Goal: Information Seeking & Learning: Find specific fact

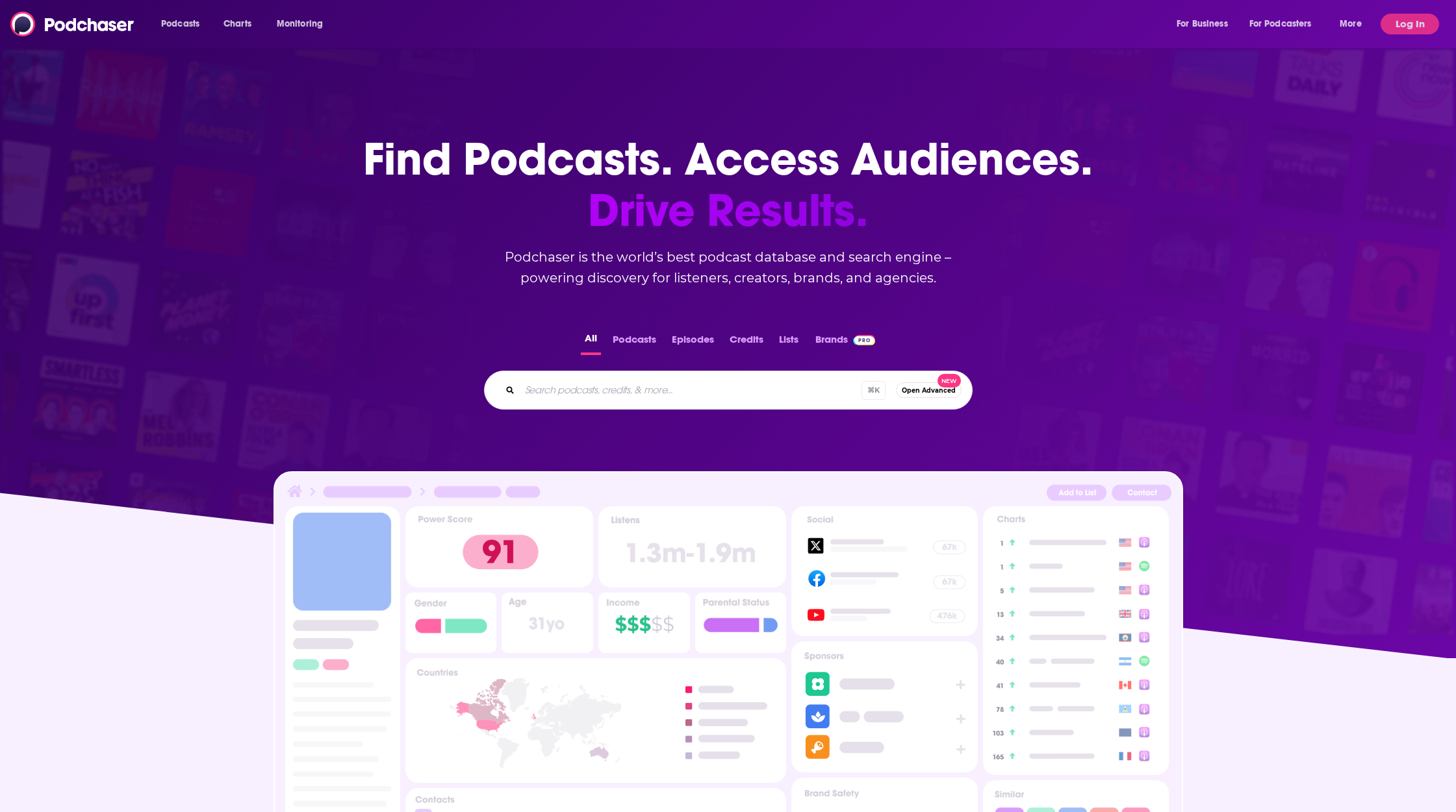
click at [655, 385] on input "Search podcasts, credits, & more..." at bounding box center [690, 390] width 342 height 21
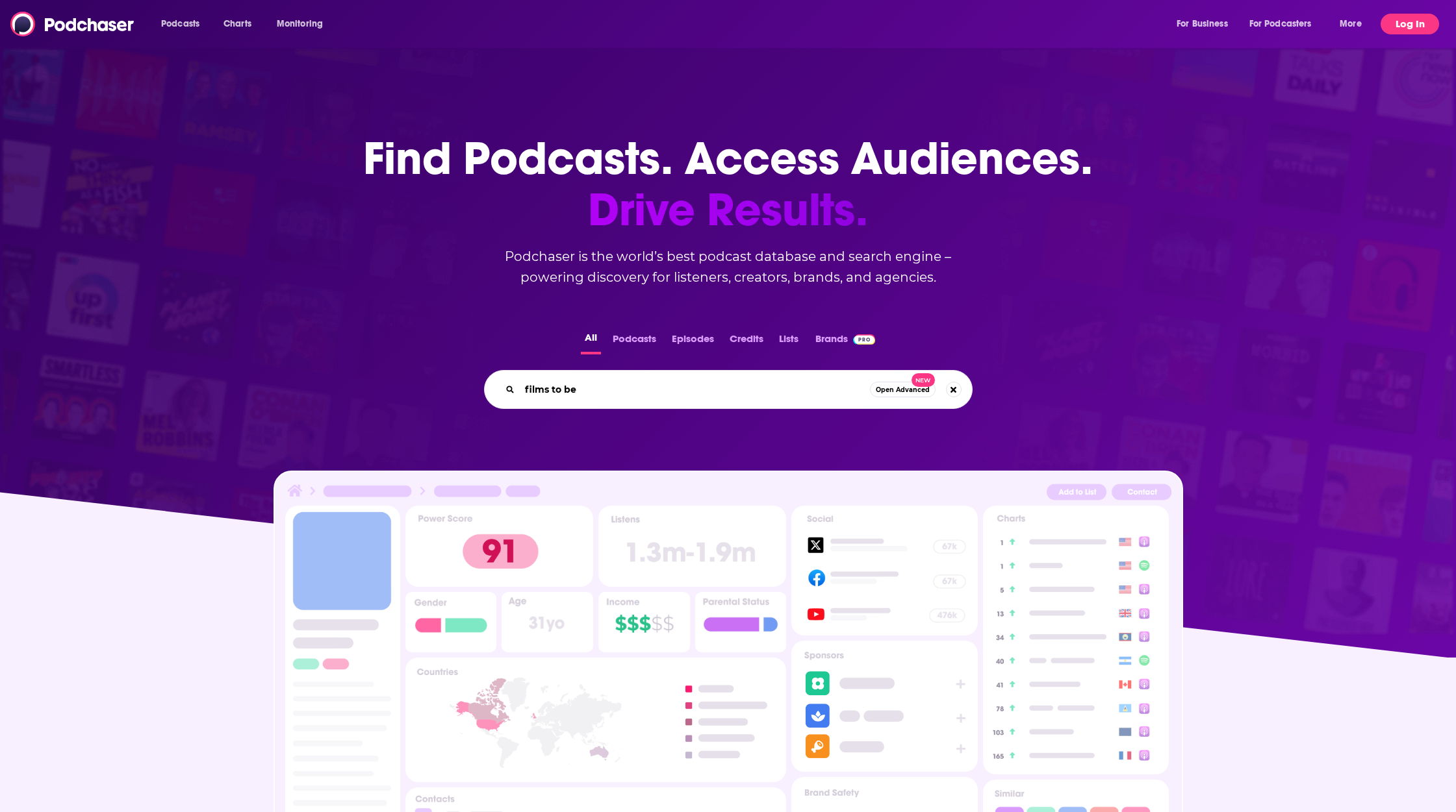
type input "films to be"
click at [1425, 28] on button "Log In" at bounding box center [1410, 24] width 58 height 21
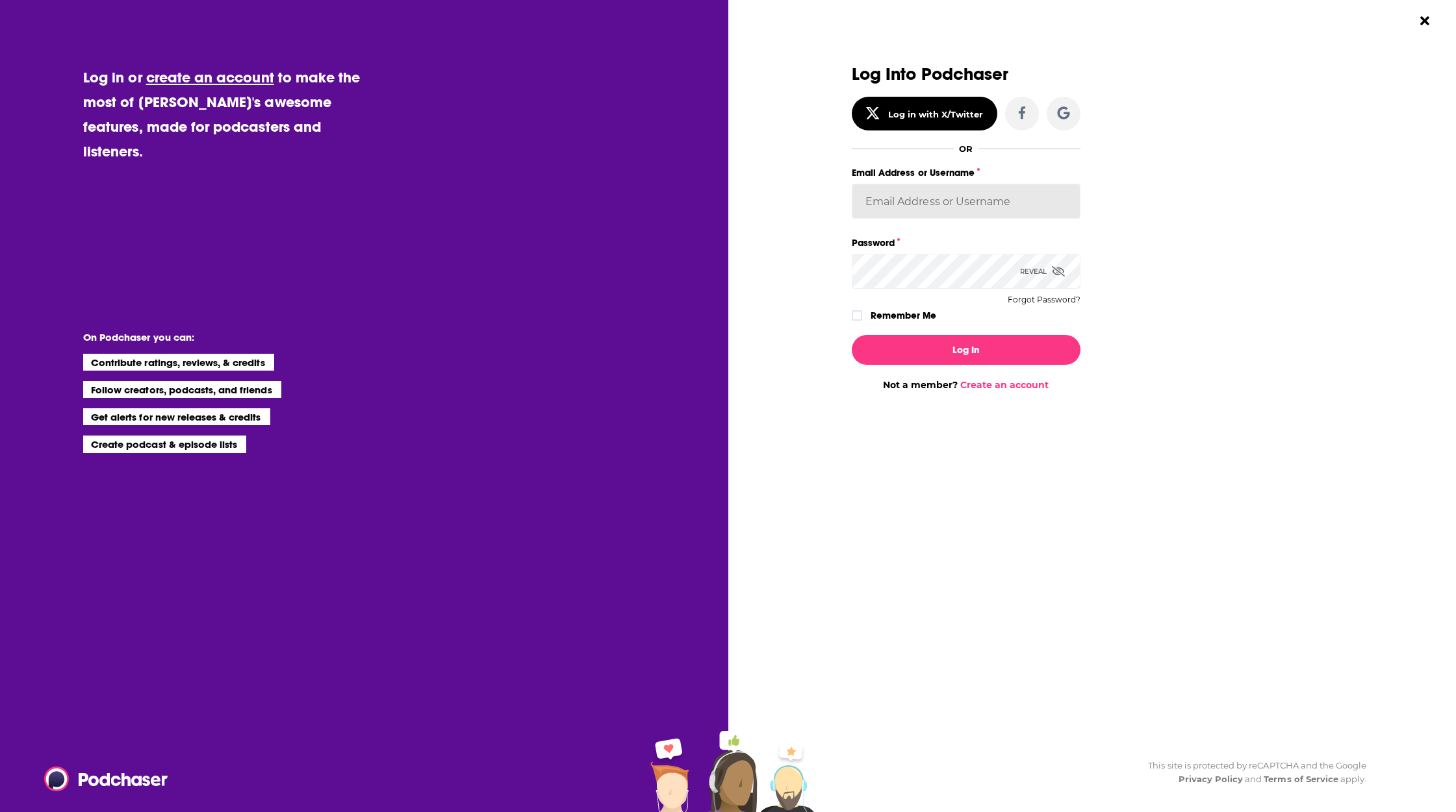
click at [958, 191] on input "Email Address or Username" at bounding box center [965, 200] width 229 height 35
type input "[PERSON_NAME][EMAIL_ADDRESS][PERSON_NAME][DOMAIN_NAME]"
click at [977, 348] on button "Log In" at bounding box center [965, 350] width 229 height 30
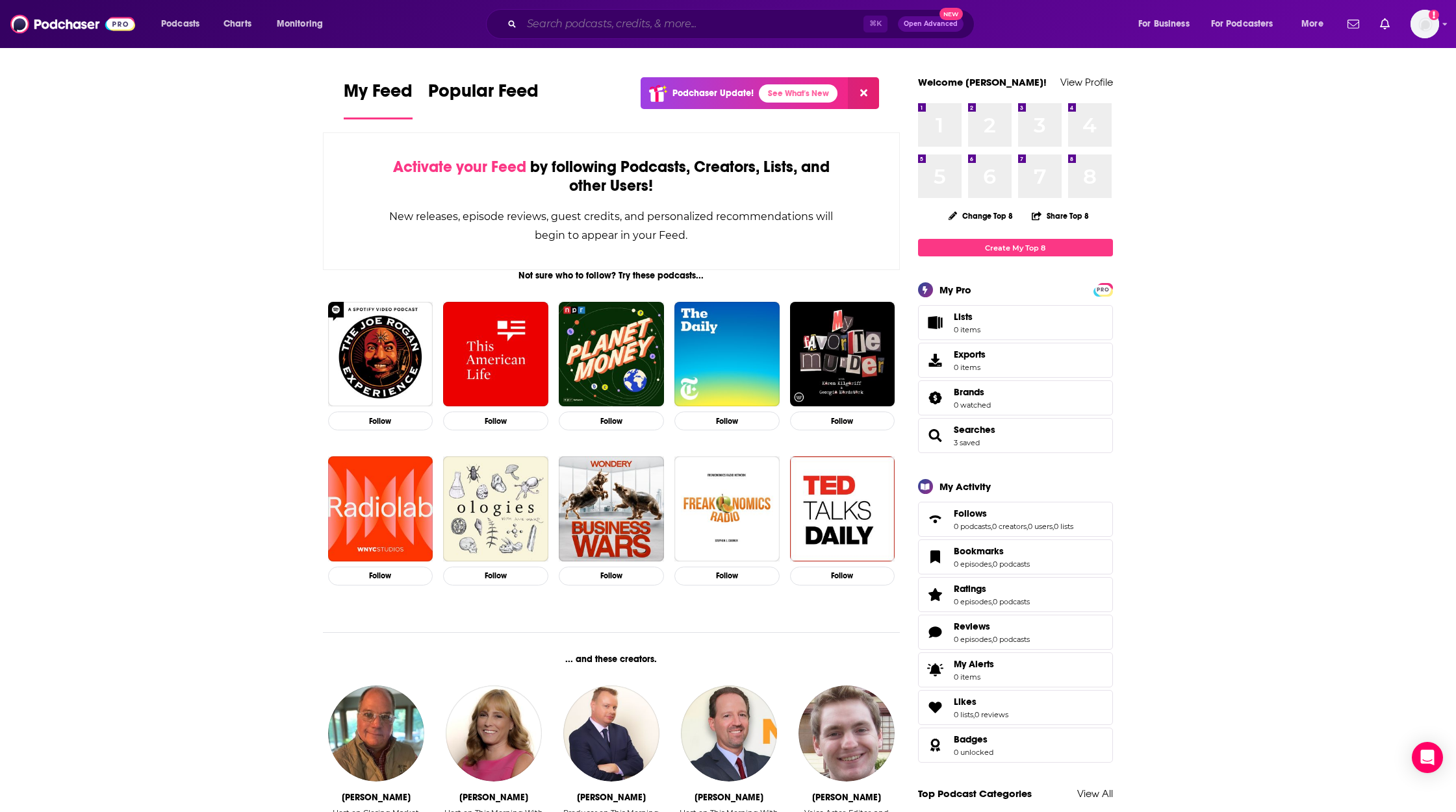
click at [598, 30] on input "Search podcasts, credits, & more..." at bounding box center [692, 24] width 342 height 21
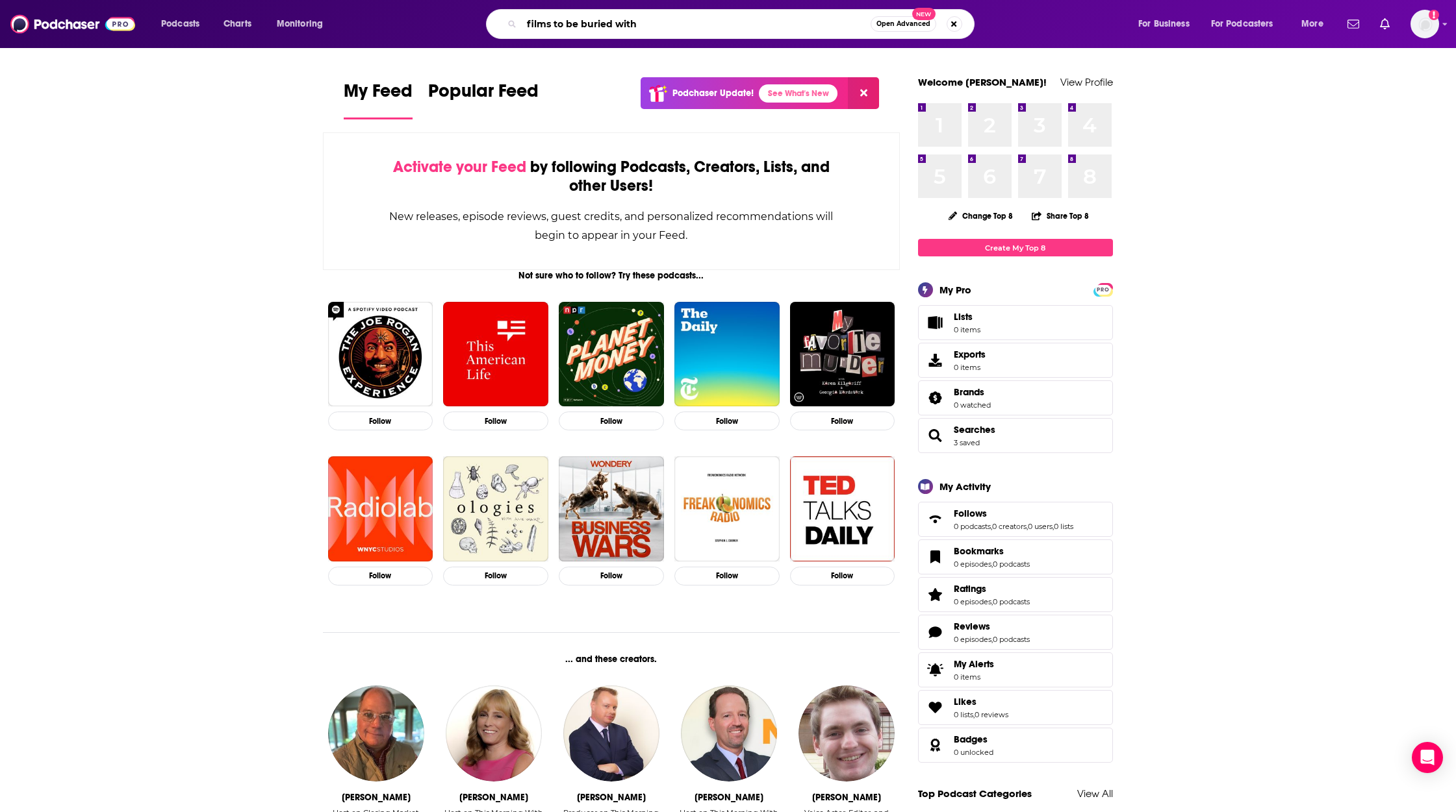
type input "films to be buried with"
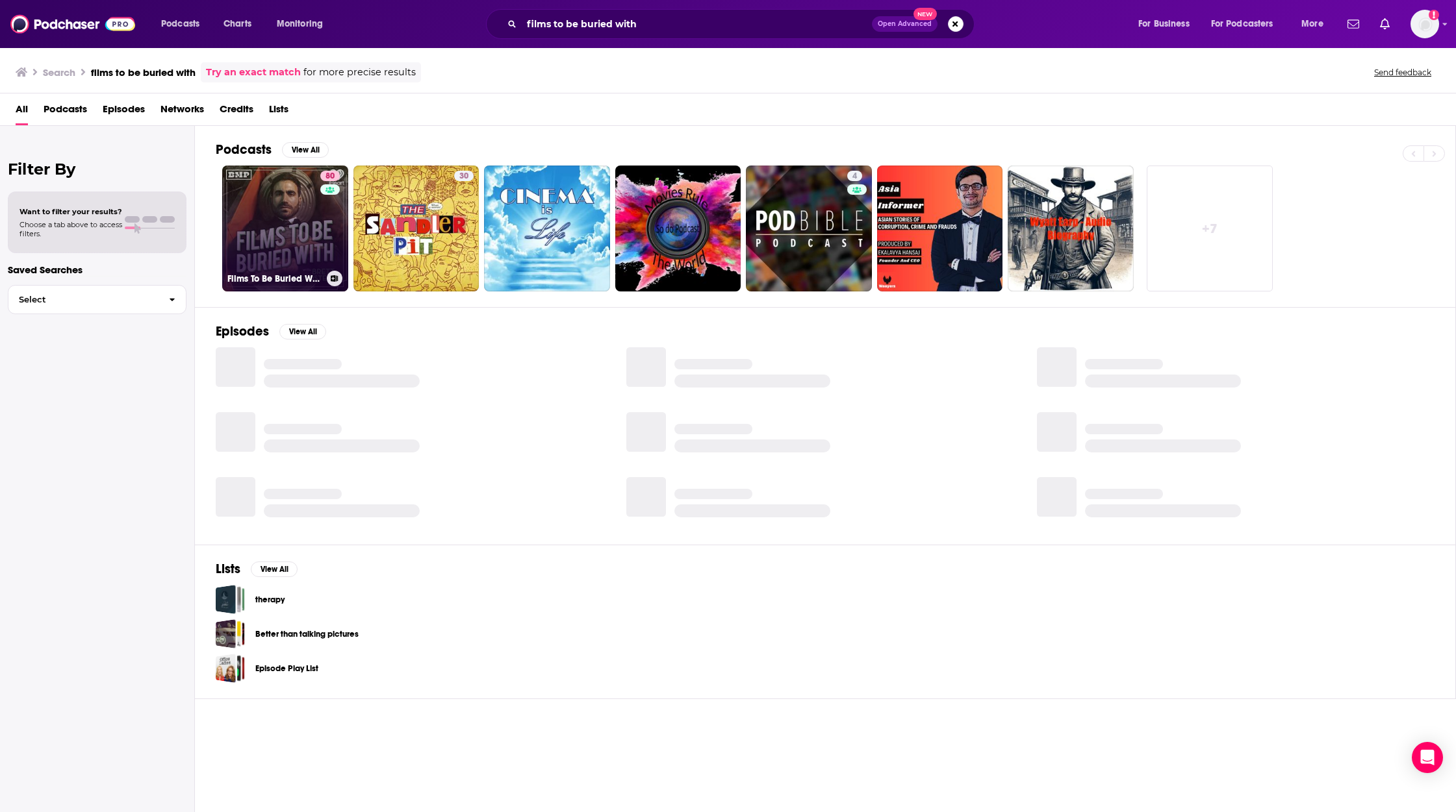
click at [268, 207] on link "80 Films To Be Buried With with [PERSON_NAME]" at bounding box center [285, 229] width 126 height 126
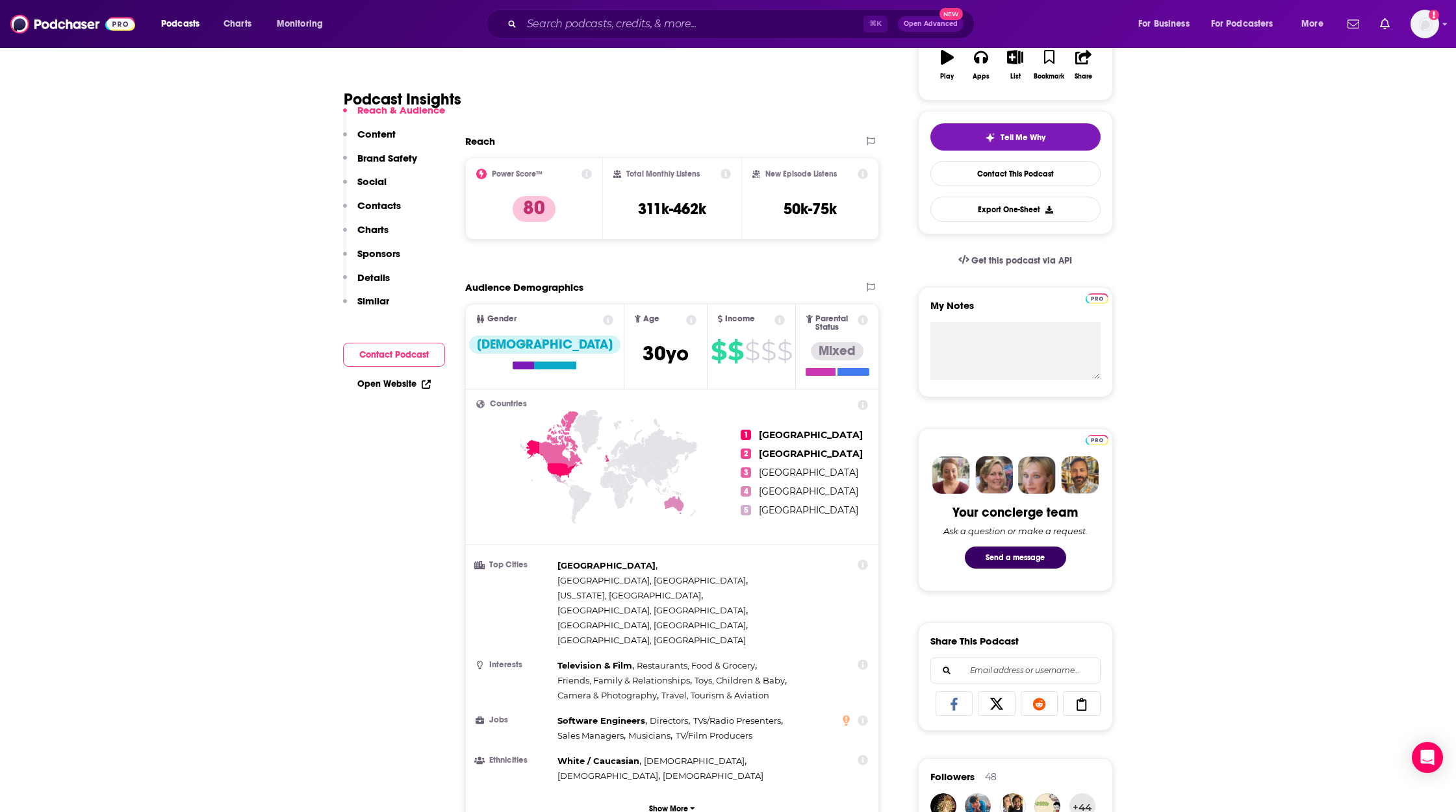
scroll to position [305, 0]
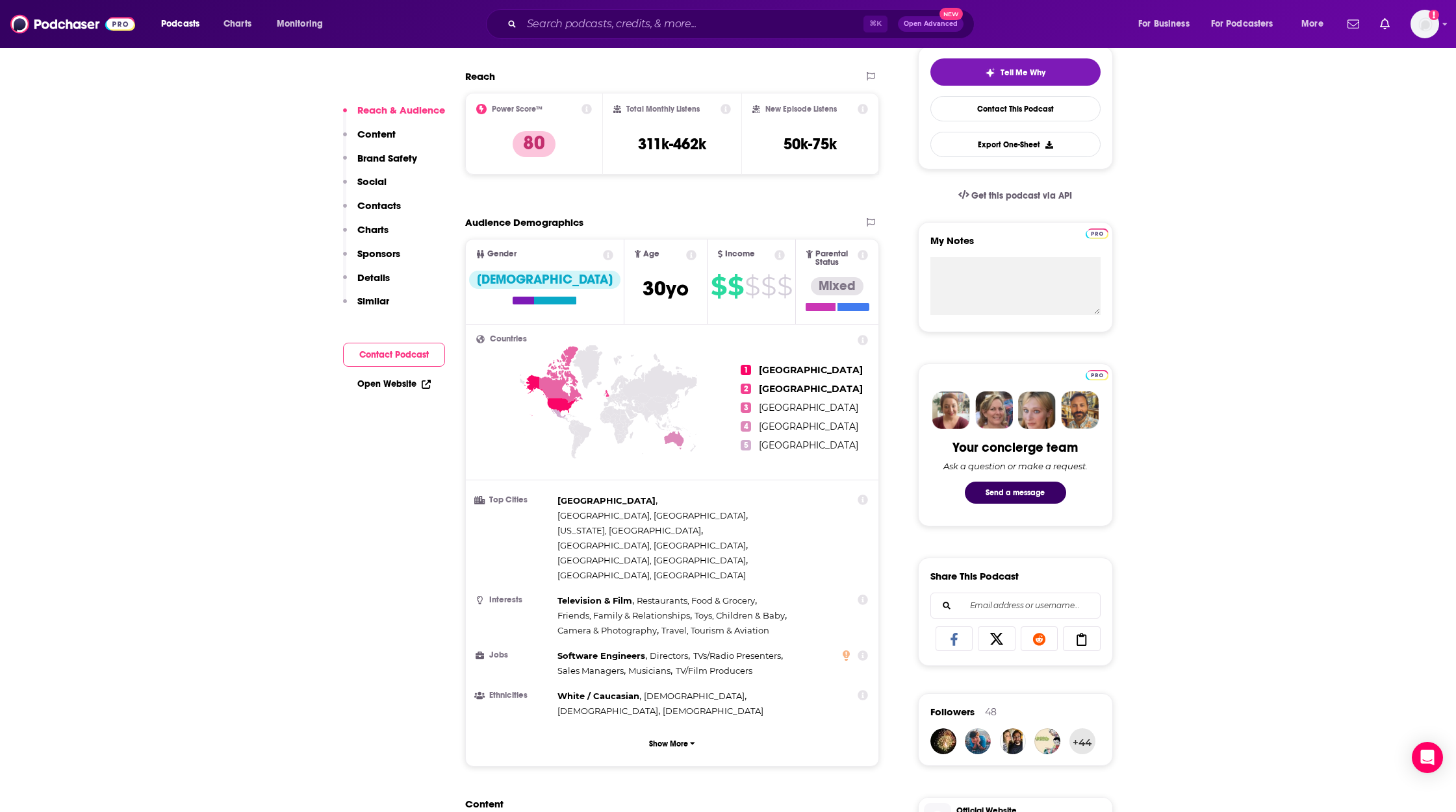
click at [395, 204] on p "Contacts" at bounding box center [379, 205] width 44 height 12
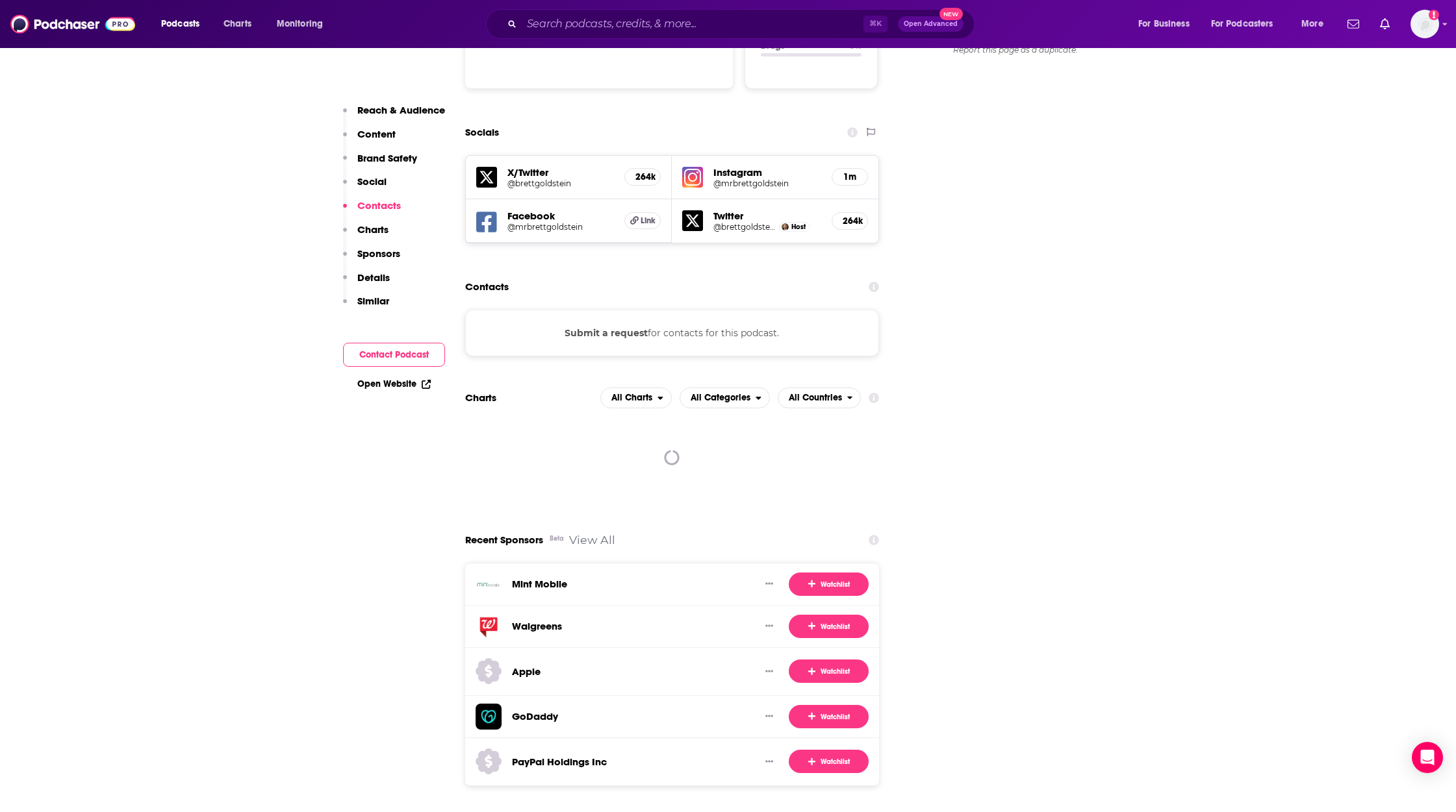
scroll to position [1468, 0]
